Goal: Check status: Check status

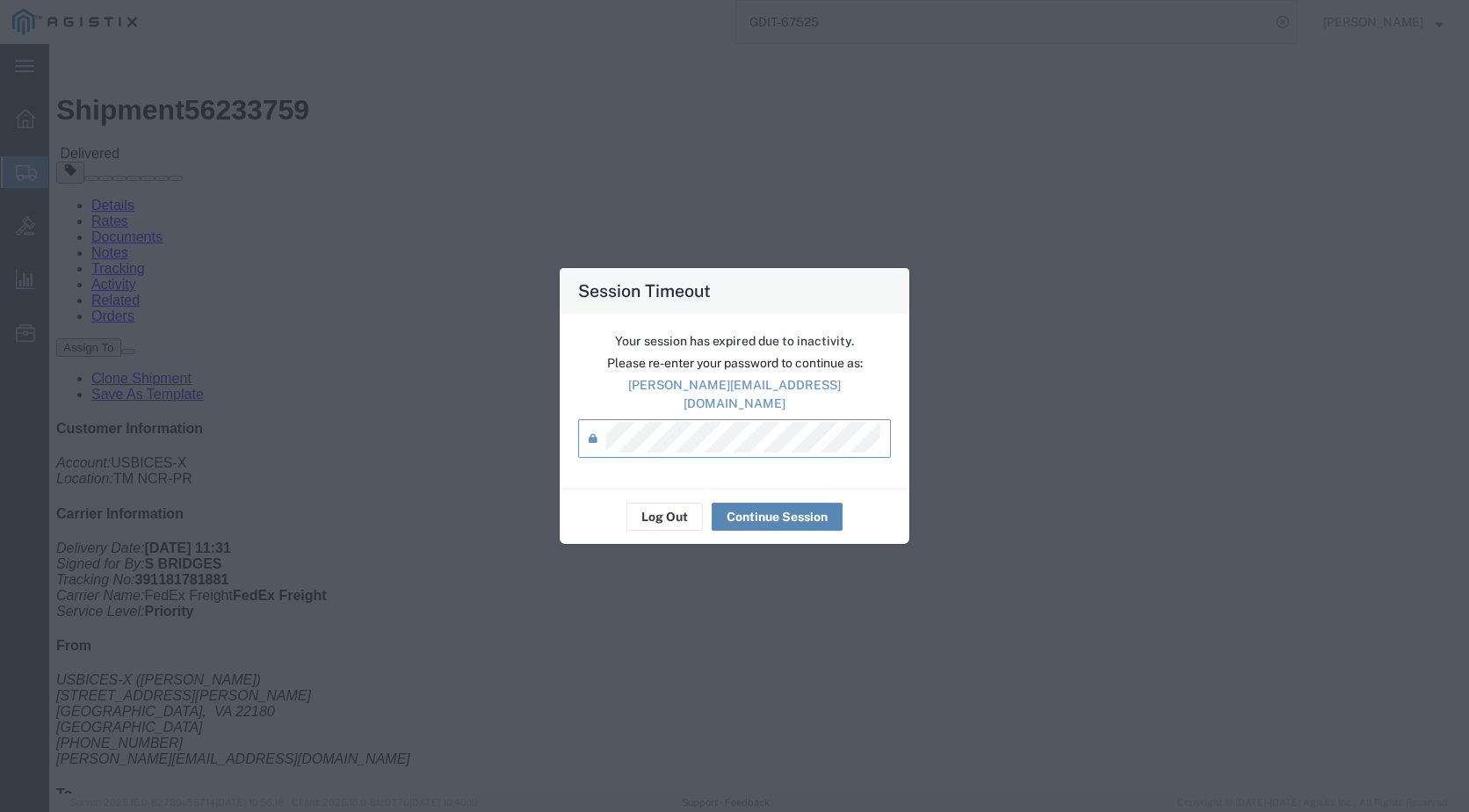
click at [763, 510] on button "Continue Session" at bounding box center [778, 517] width 131 height 29
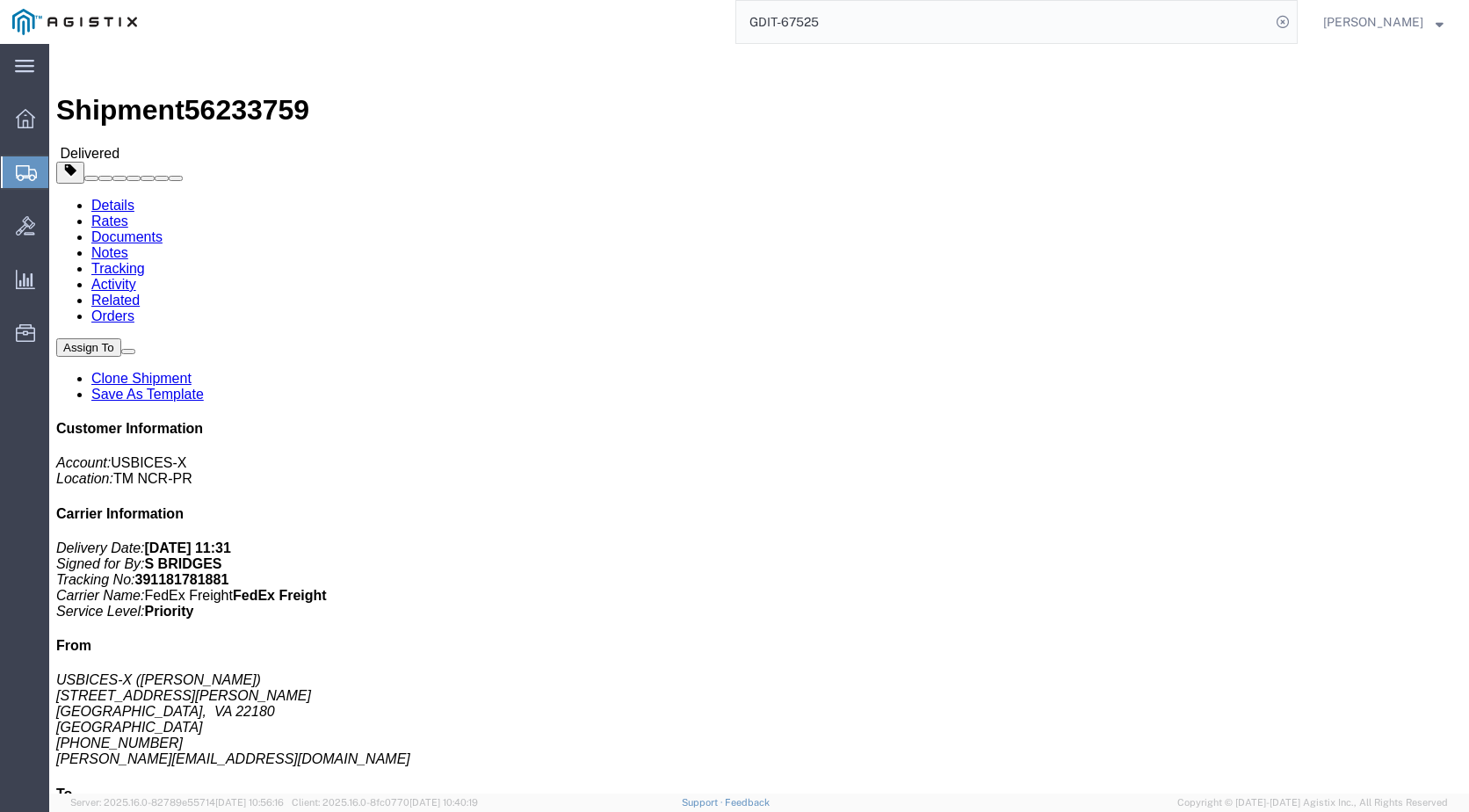
drag, startPoint x: 836, startPoint y: 21, endPoint x: 629, endPoint y: 42, distance: 208.1
click at [629, 42] on div "GDIT-67525" at bounding box center [724, 22] width 1149 height 44
paste input "943465089956302565534"
type input "9434650899563025655345"
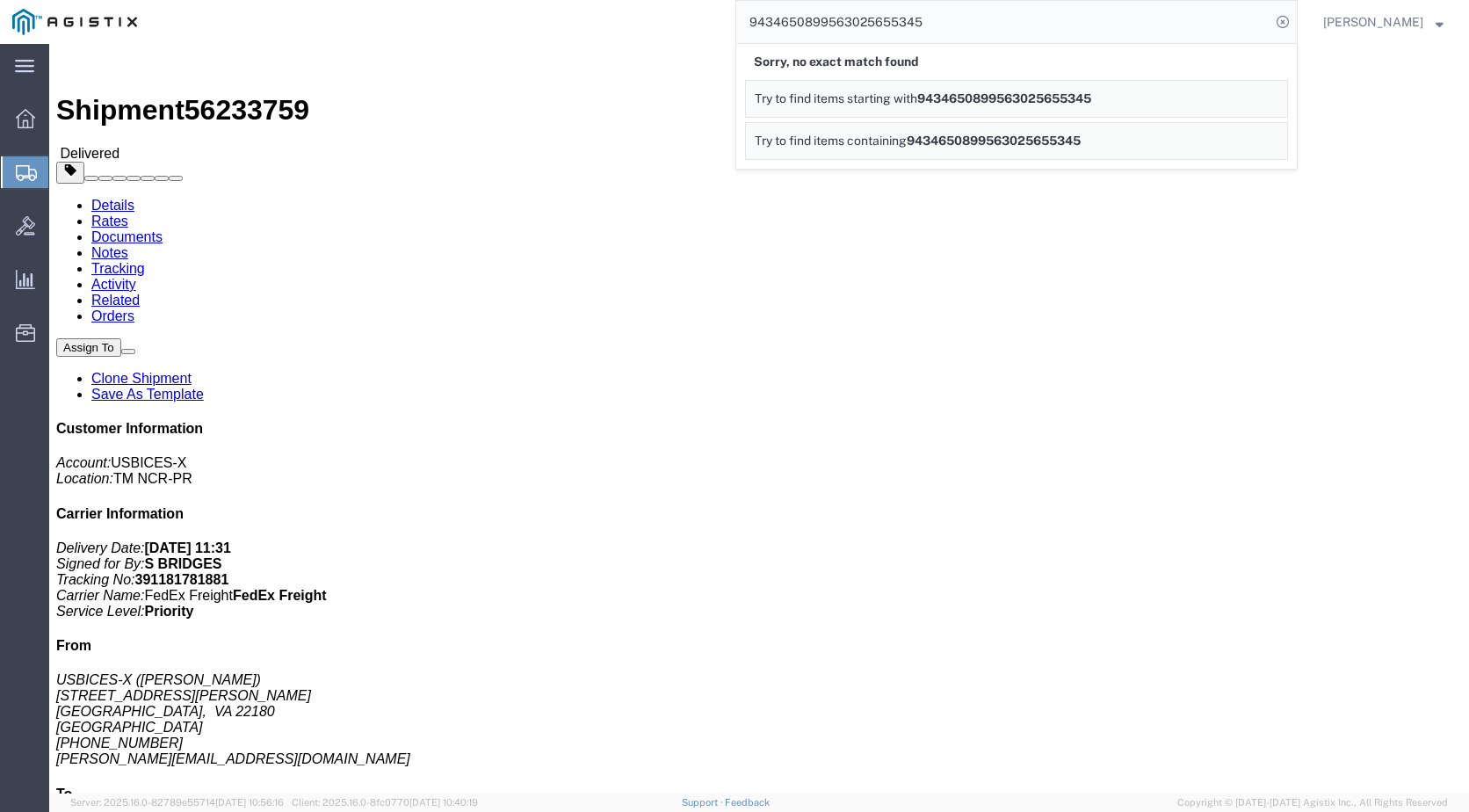
drag, startPoint x: 932, startPoint y: 23, endPoint x: 675, endPoint y: 29, distance: 257.1
click at [675, 29] on div "9434650899563025655345 Sorry, no exact match found Try to find items starting w…" at bounding box center [724, 22] width 1149 height 44
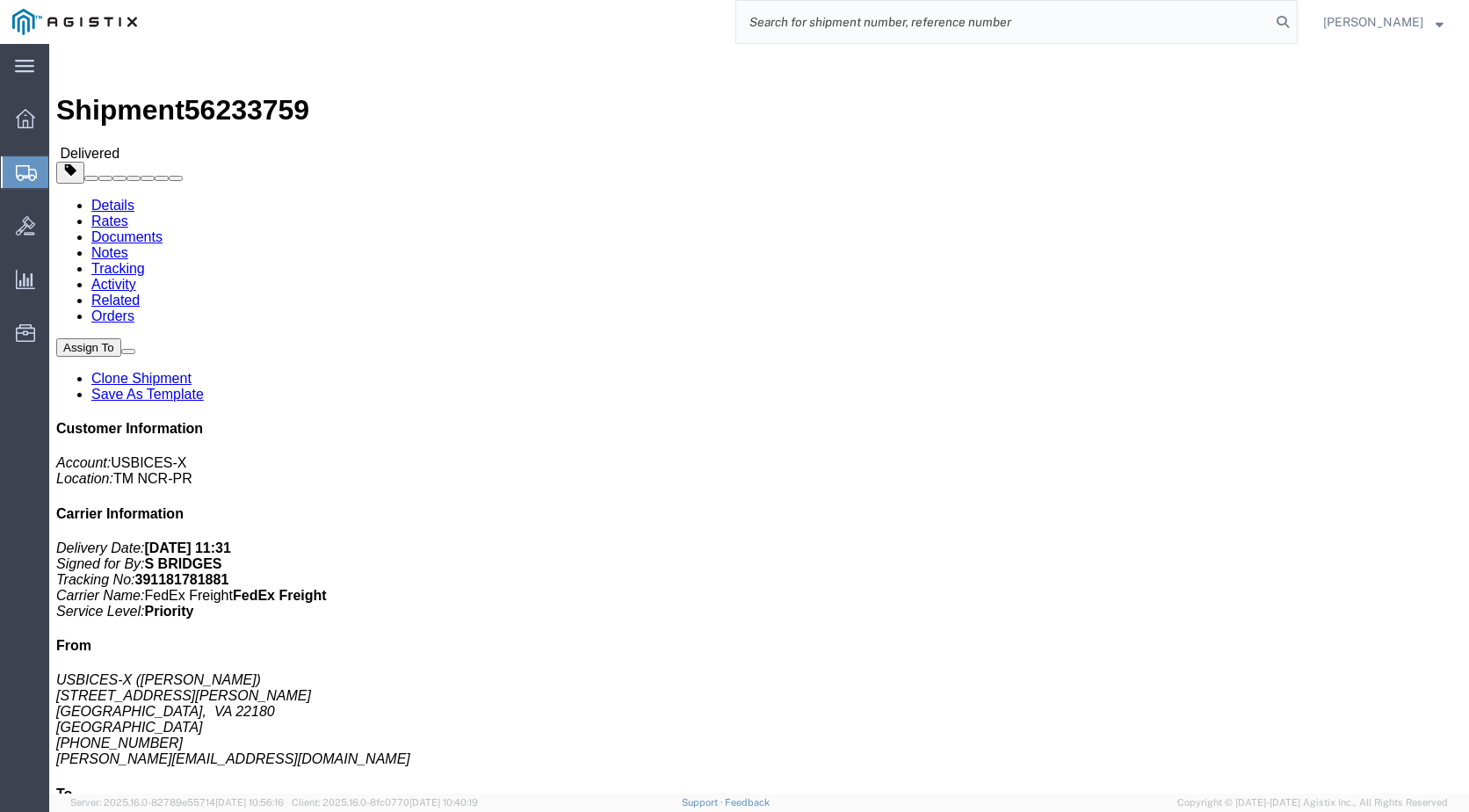
click at [86, 17] on img at bounding box center [74, 22] width 125 height 27
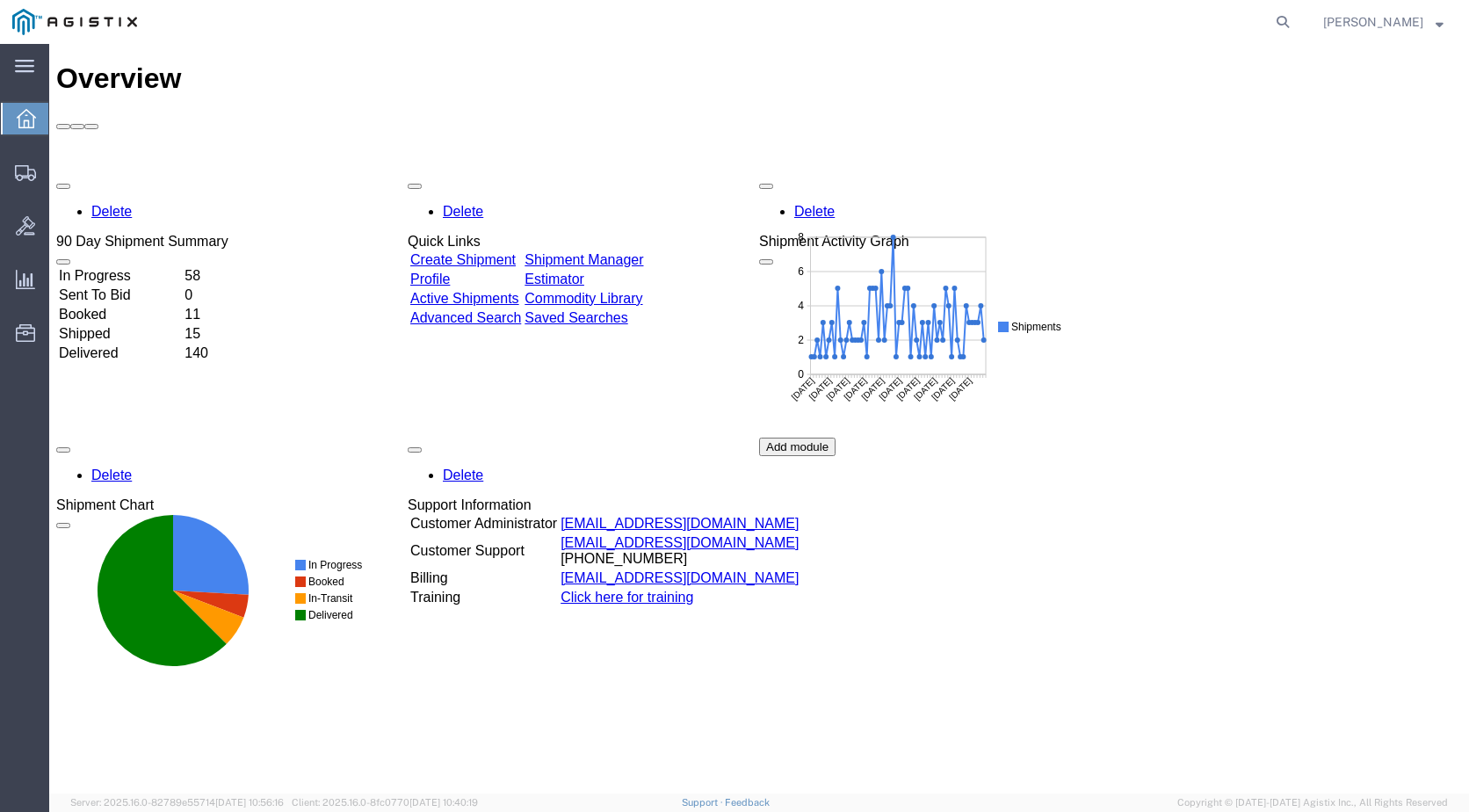
click at [1155, 21] on agx-global-search at bounding box center [1017, 22] width 563 height 44
click at [1286, 25] on icon at bounding box center [1284, 22] width 25 height 25
drag, startPoint x: 1034, startPoint y: 29, endPoint x: 1000, endPoint y: 30, distance: 34.0
click at [1031, 29] on input "search" at bounding box center [1004, 22] width 534 height 42
click at [817, 37] on input "search" at bounding box center [1004, 22] width 534 height 42
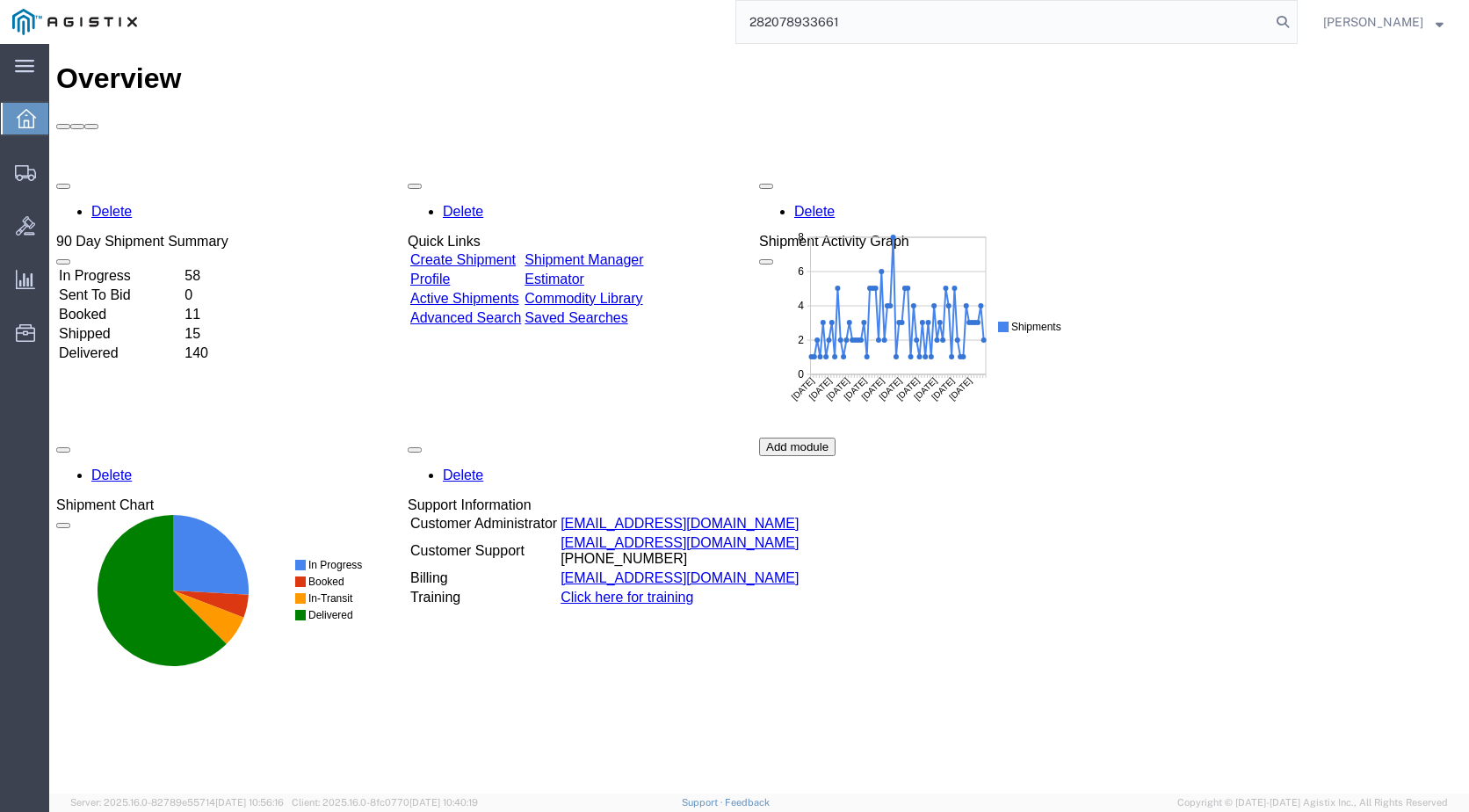
type input "282078933661"
